Goal: Task Accomplishment & Management: Use online tool/utility

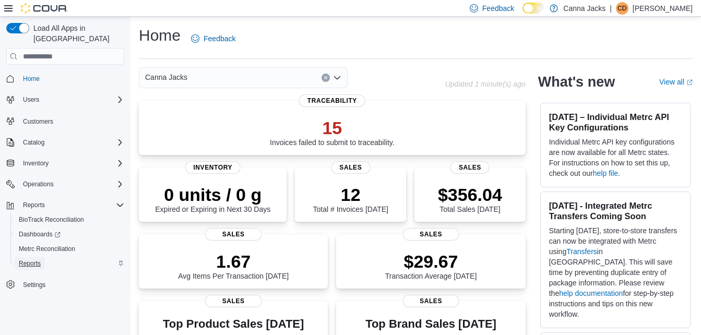
click at [31, 259] on span "Reports" at bounding box center [30, 263] width 22 height 8
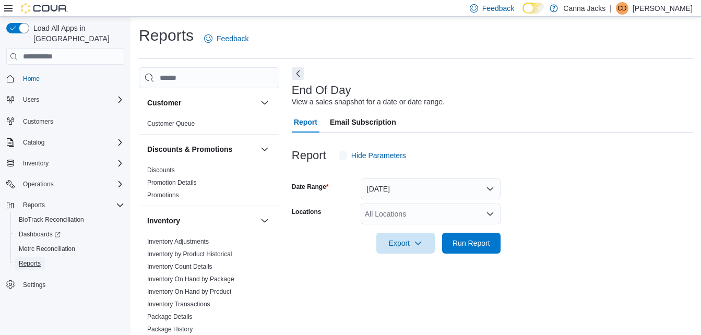
scroll to position [13, 0]
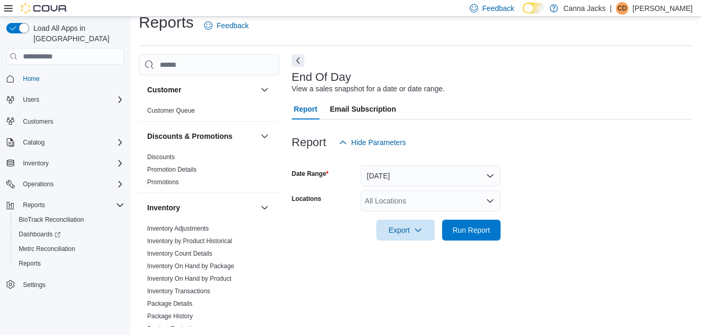
click at [488, 203] on icon "Open list of options" at bounding box center [490, 201] width 8 height 8
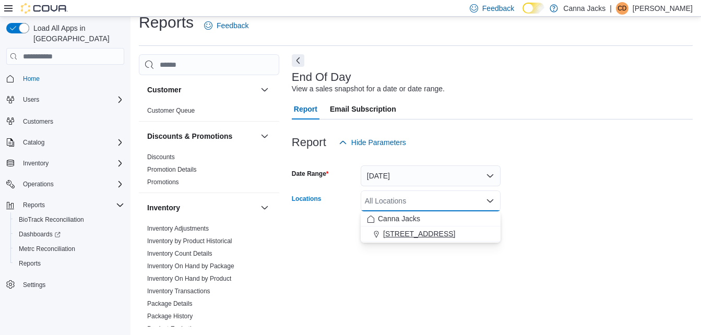
click at [424, 233] on span "[STREET_ADDRESS]" at bounding box center [419, 234] width 72 height 10
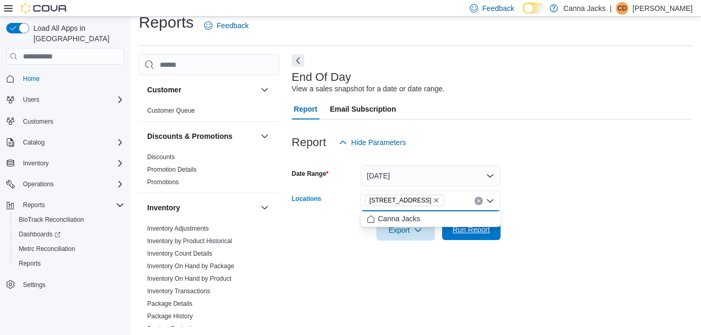
click at [481, 230] on span "Run Report" at bounding box center [472, 229] width 38 height 10
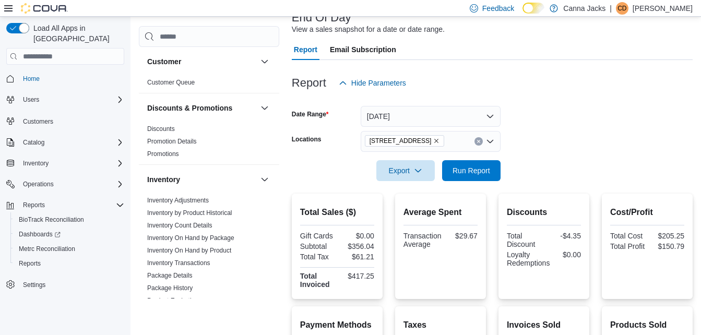
scroll to position [30, 0]
